Goal: Task Accomplishment & Management: Manage account settings

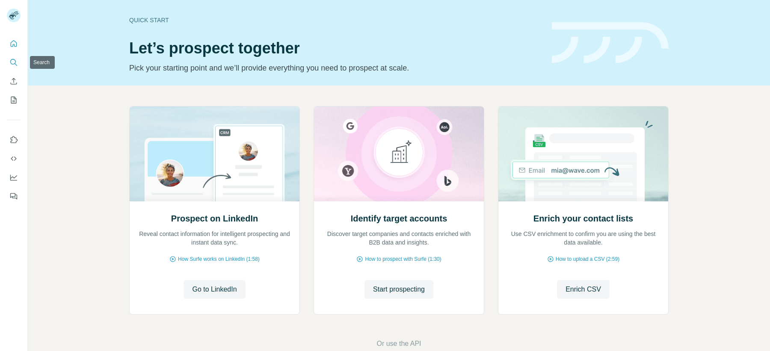
click at [15, 61] on icon "Search" at bounding box center [13, 62] width 6 height 6
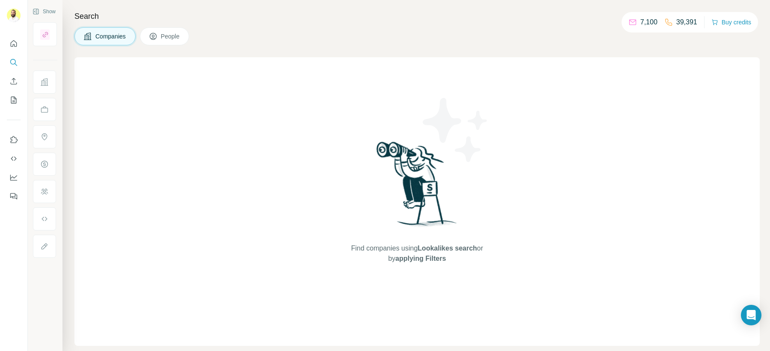
click at [166, 40] on span "People" at bounding box center [171, 36] width 20 height 9
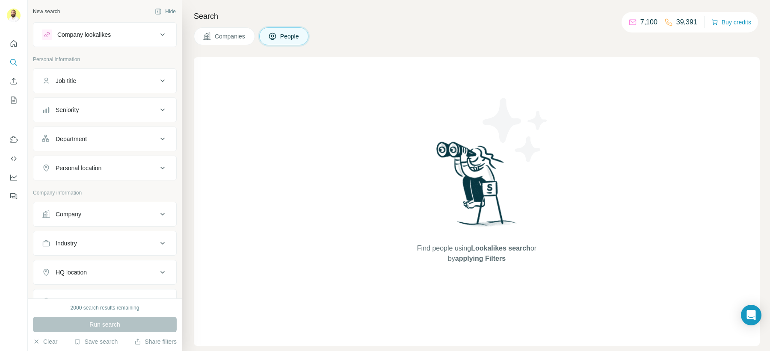
click at [250, 33] on button "Companies" at bounding box center [224, 36] width 61 height 18
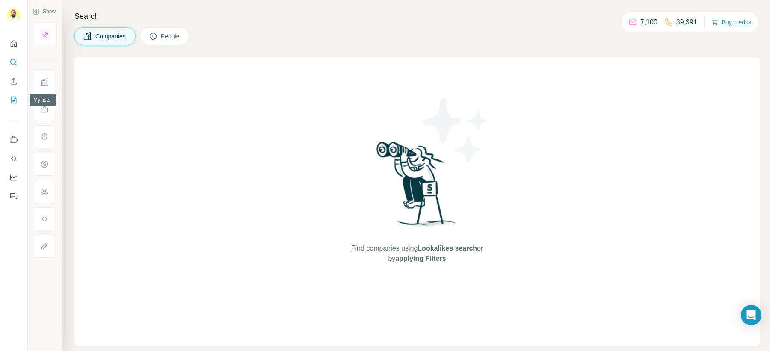
click at [8, 101] on button "My lists" at bounding box center [14, 99] width 14 height 15
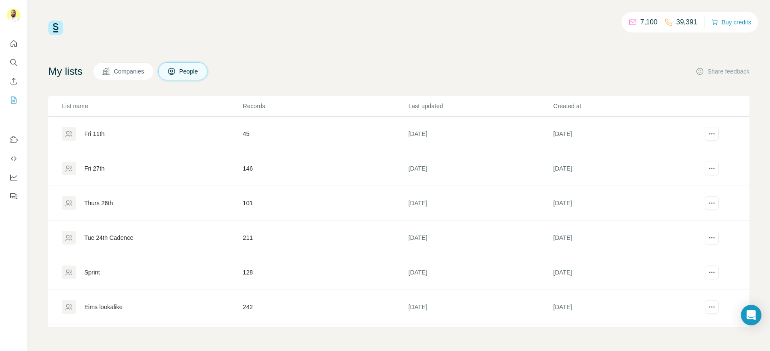
click at [105, 68] on icon at bounding box center [106, 71] width 9 height 9
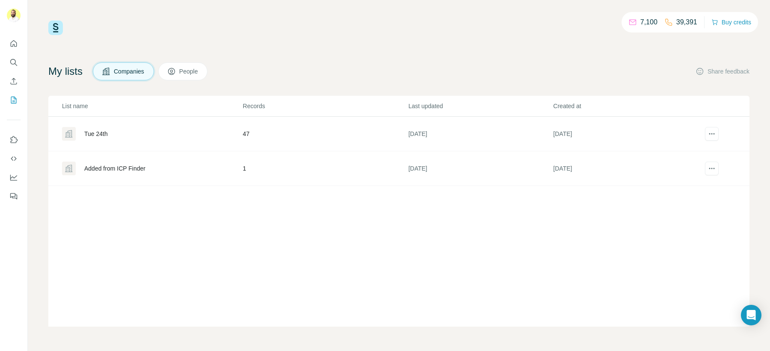
click at [101, 137] on div "Tue 24th" at bounding box center [96, 134] width 24 height 9
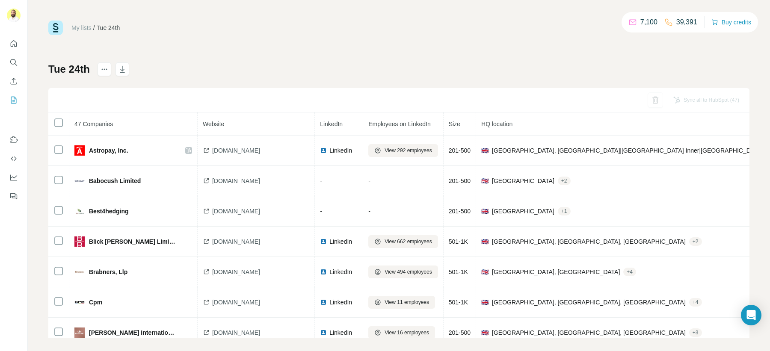
scroll to position [7, 0]
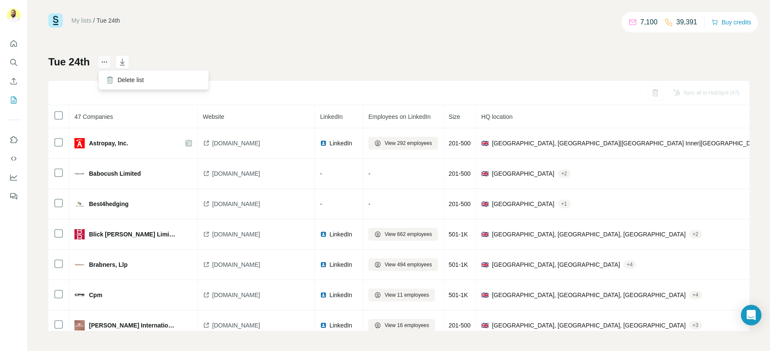
click at [103, 65] on icon "actions" at bounding box center [104, 62] width 9 height 9
click at [114, 81] on div "Delete list" at bounding box center [154, 79] width 106 height 15
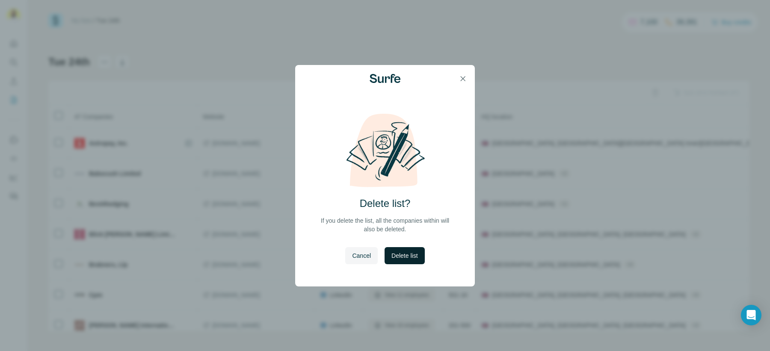
click at [402, 261] on button "Delete list" at bounding box center [405, 255] width 40 height 17
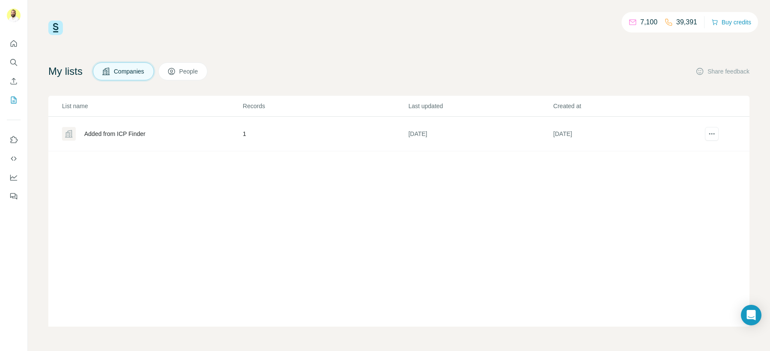
click at [128, 131] on div "Added from ICP Finder" at bounding box center [114, 134] width 61 height 9
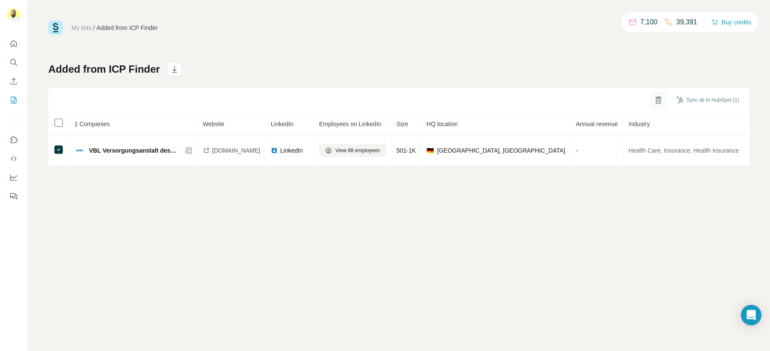
click at [656, 101] on icon "button" at bounding box center [658, 100] width 9 height 9
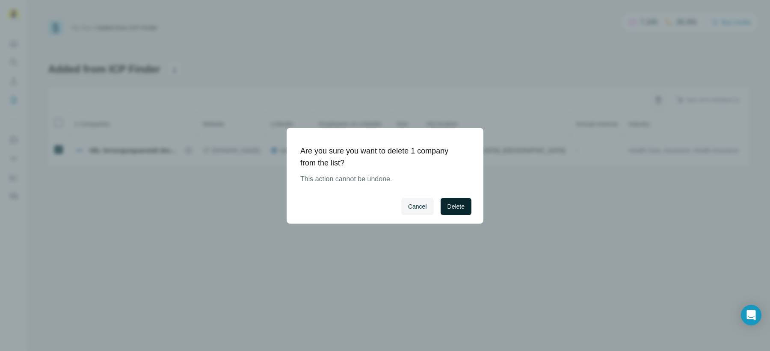
click at [448, 202] on span "Delete" at bounding box center [456, 206] width 17 height 9
